Goal: Task Accomplishment & Management: Manage account settings

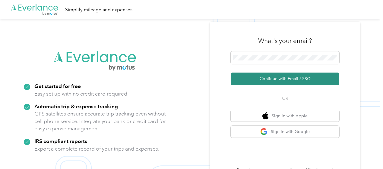
click at [270, 78] on button "Continue with Email / SSO" at bounding box center [285, 78] width 109 height 13
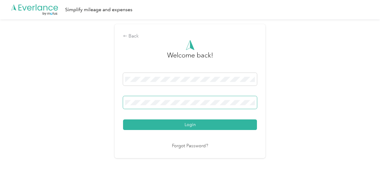
click at [136, 98] on span at bounding box center [190, 102] width 134 height 13
